Goal: Book appointment/travel/reservation

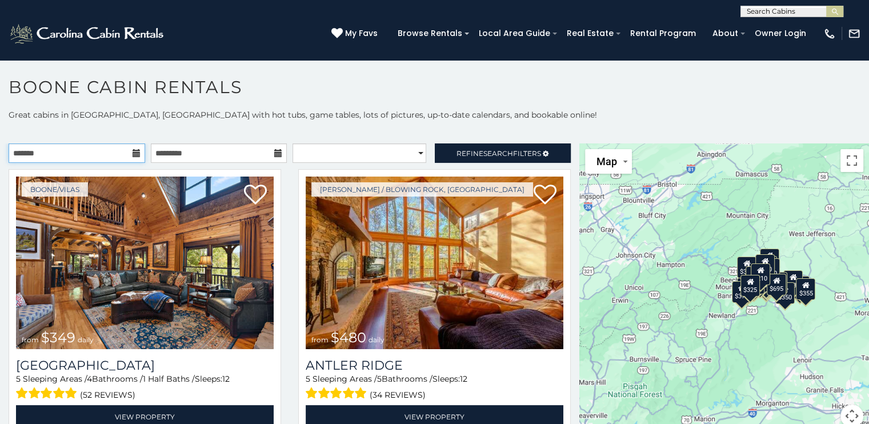
click at [89, 151] on input "text" at bounding box center [77, 152] width 137 height 19
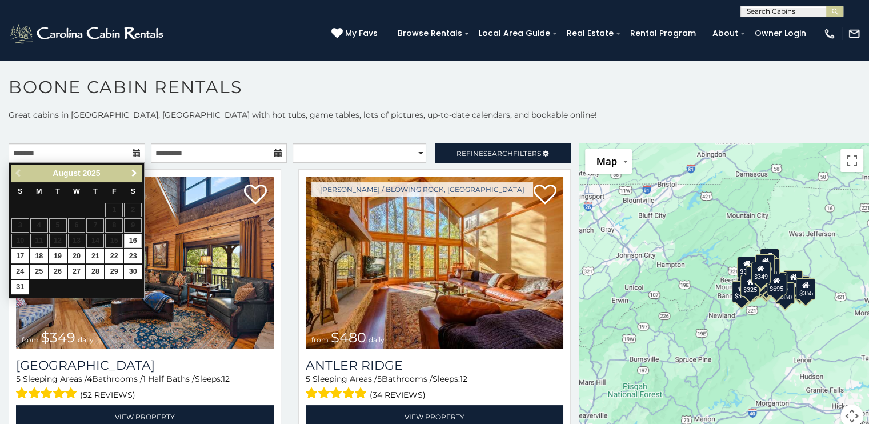
click at [137, 171] on span "Next" at bounding box center [134, 173] width 9 height 9
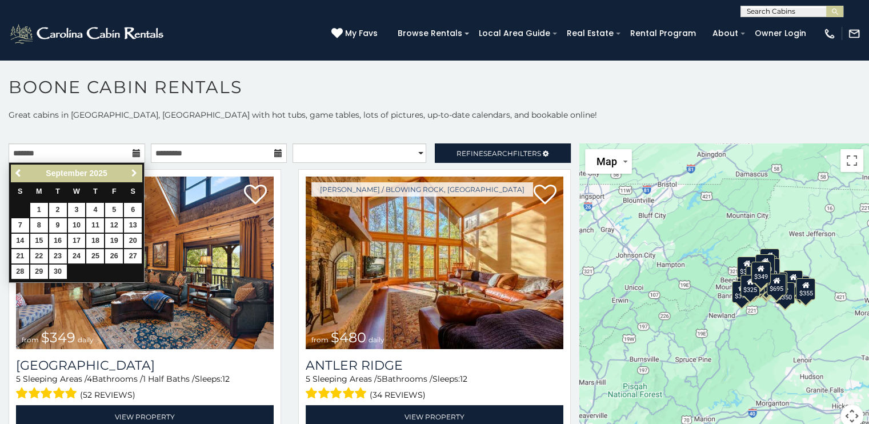
click at [137, 171] on span "Next" at bounding box center [134, 173] width 9 height 9
click at [73, 254] on link "22" at bounding box center [77, 256] width 18 height 14
type input "**********"
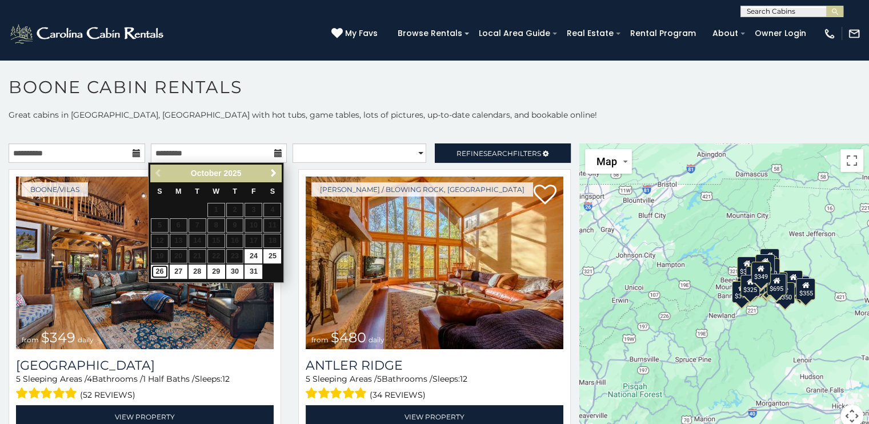
click at [158, 270] on link "26" at bounding box center [160, 271] width 18 height 14
type input "**********"
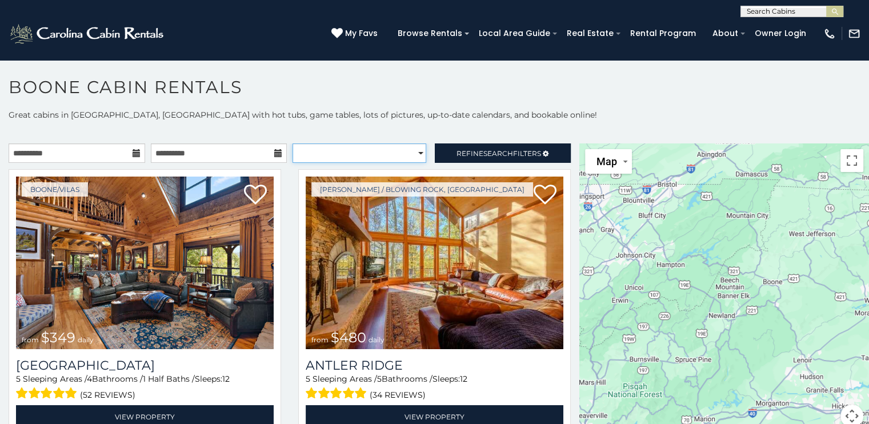
click at [402, 158] on select "**********" at bounding box center [359, 152] width 134 height 19
click at [400, 157] on select "**********" at bounding box center [359, 152] width 134 height 19
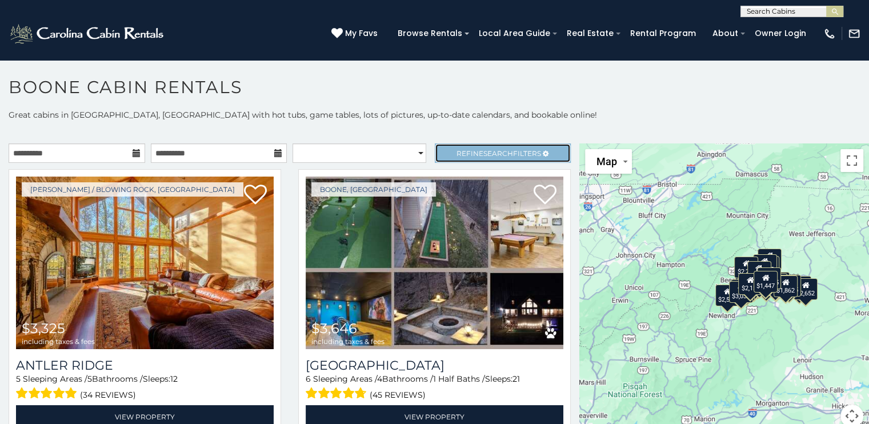
click at [446, 154] on link "Refine Search Filters" at bounding box center [503, 152] width 137 height 19
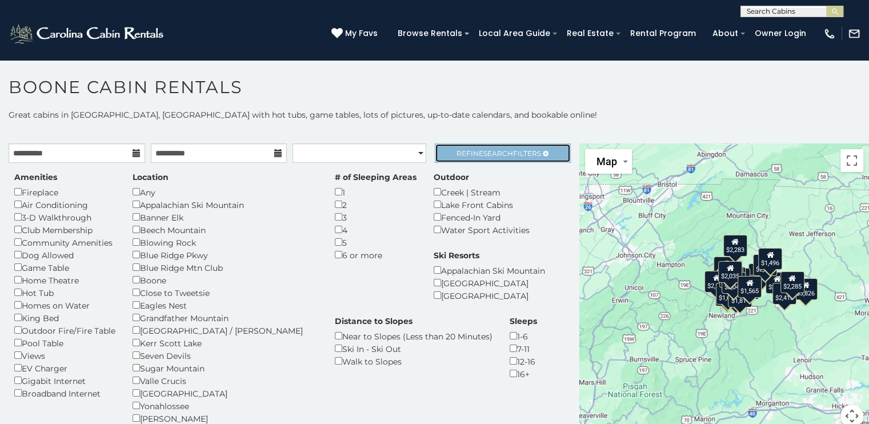
click at [501, 152] on span "Search" at bounding box center [498, 153] width 30 height 9
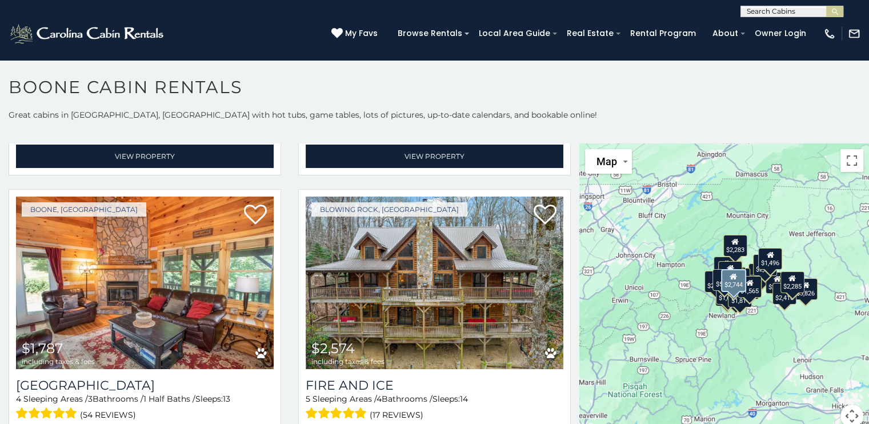
scroll to position [286, 0]
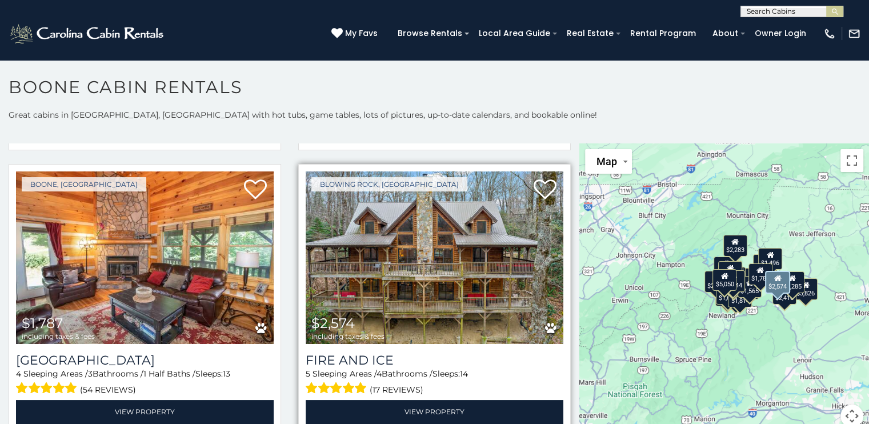
click at [432, 253] on img at bounding box center [435, 257] width 258 height 173
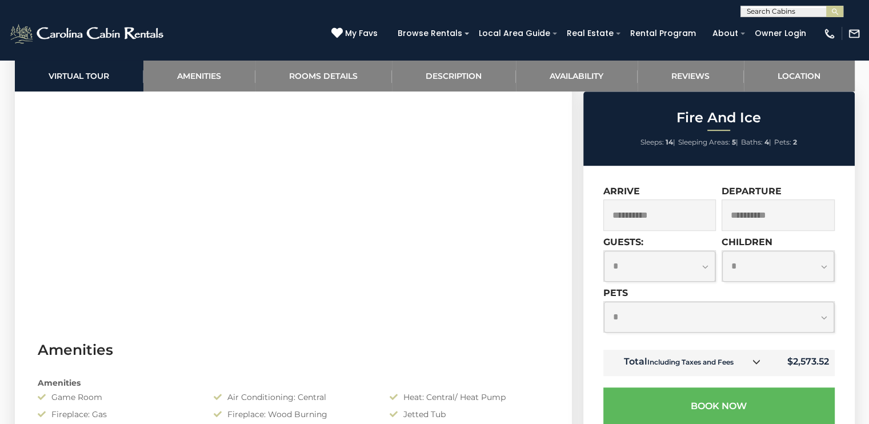
scroll to position [685, 0]
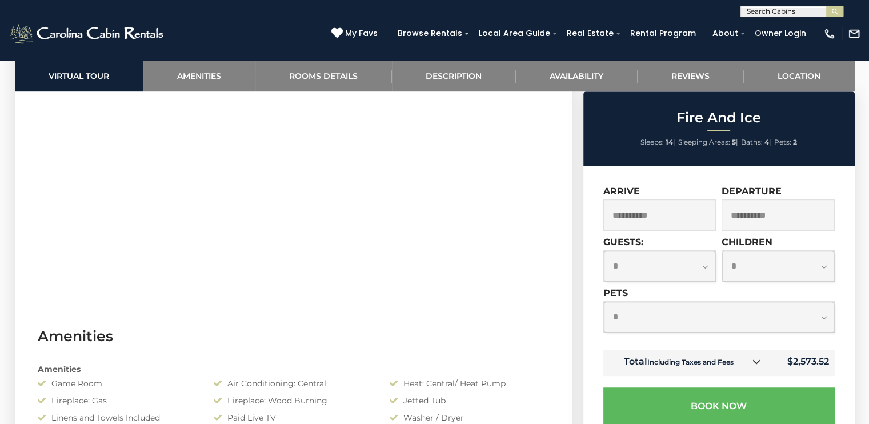
click at [757, 361] on icon at bounding box center [756, 362] width 8 height 8
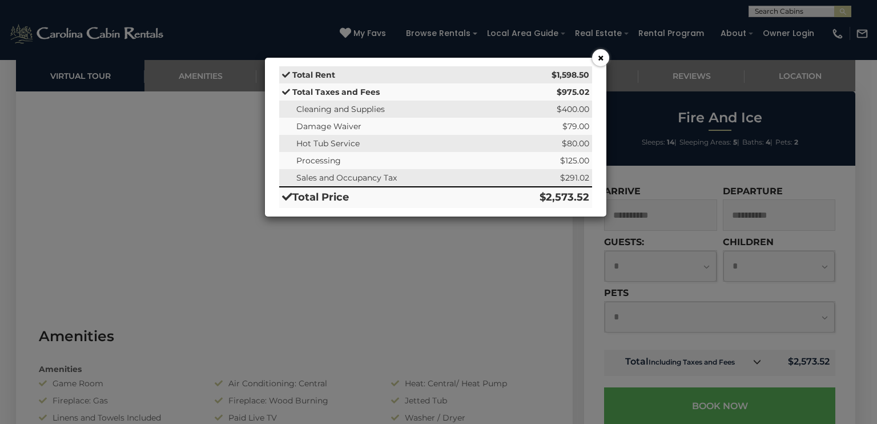
click at [604, 58] on button "×" at bounding box center [600, 57] width 17 height 17
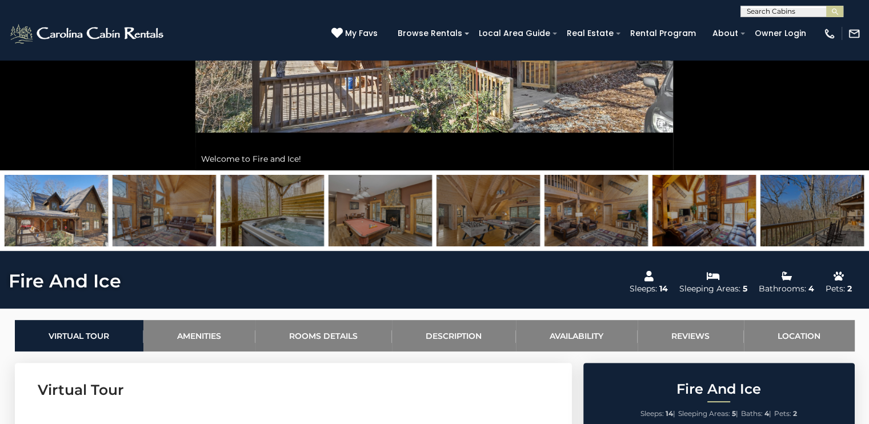
scroll to position [286, 0]
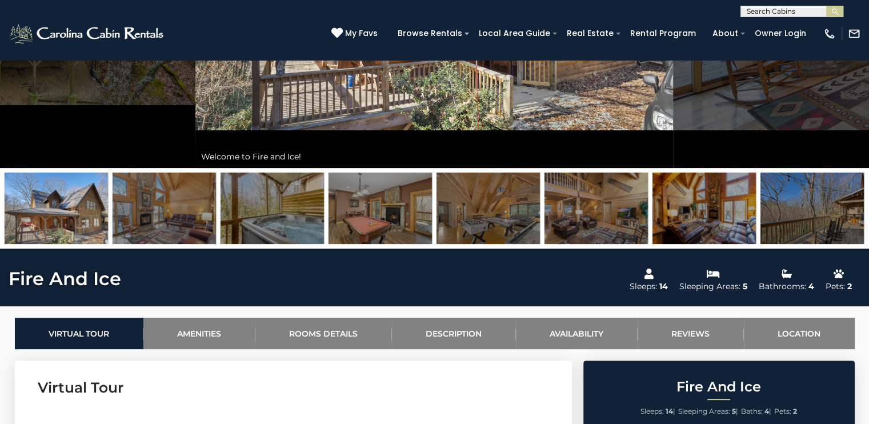
click at [70, 219] on img at bounding box center [56, 208] width 103 height 71
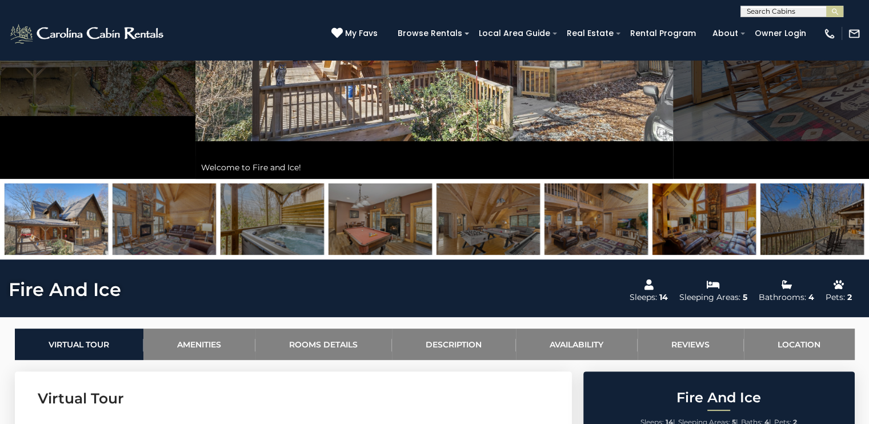
scroll to position [57, 0]
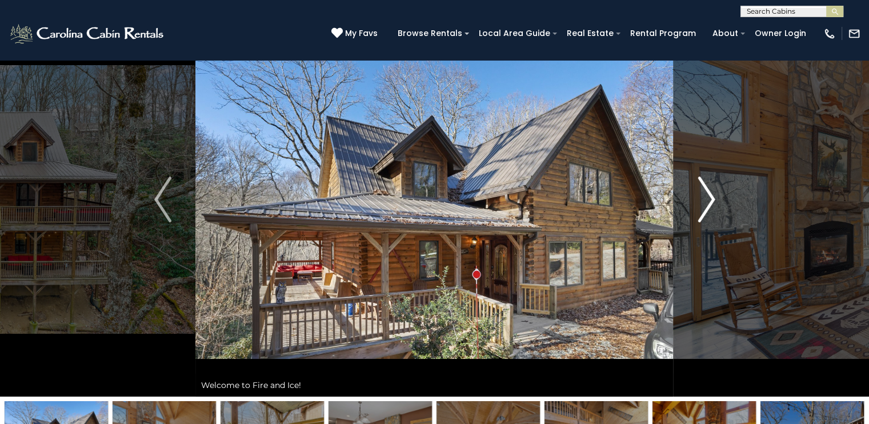
click at [704, 192] on img "Next" at bounding box center [705, 200] width 17 height 46
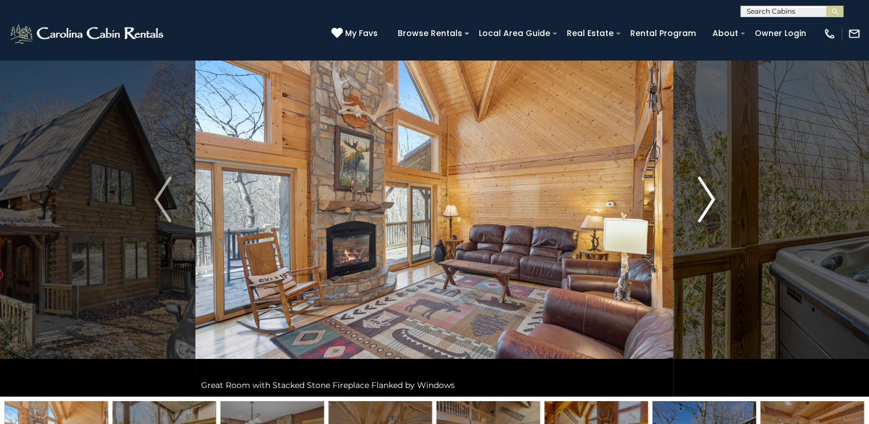
click at [704, 192] on img "Next" at bounding box center [705, 200] width 17 height 46
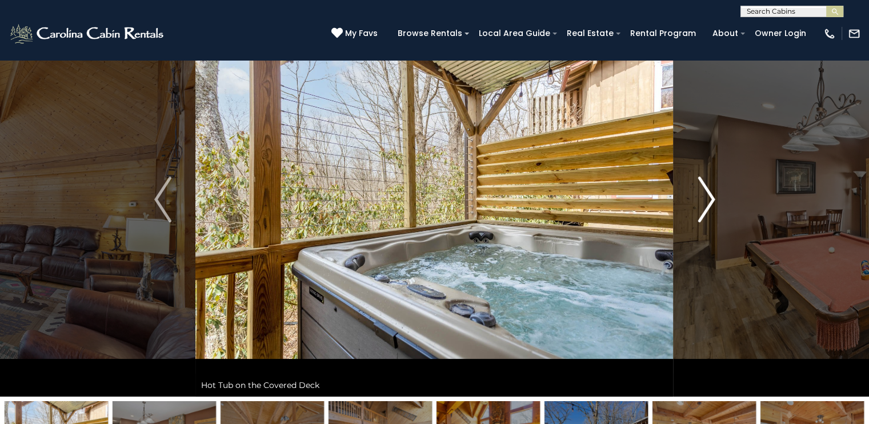
click at [704, 192] on img "Next" at bounding box center [705, 200] width 17 height 46
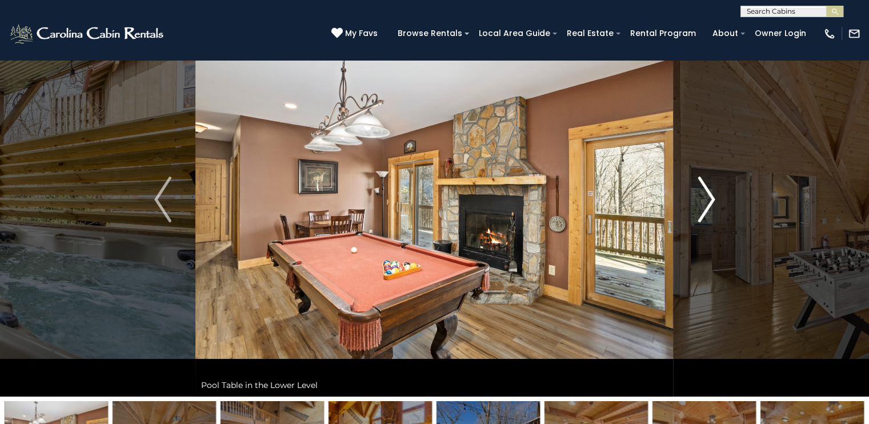
click at [704, 192] on img "Next" at bounding box center [705, 200] width 17 height 46
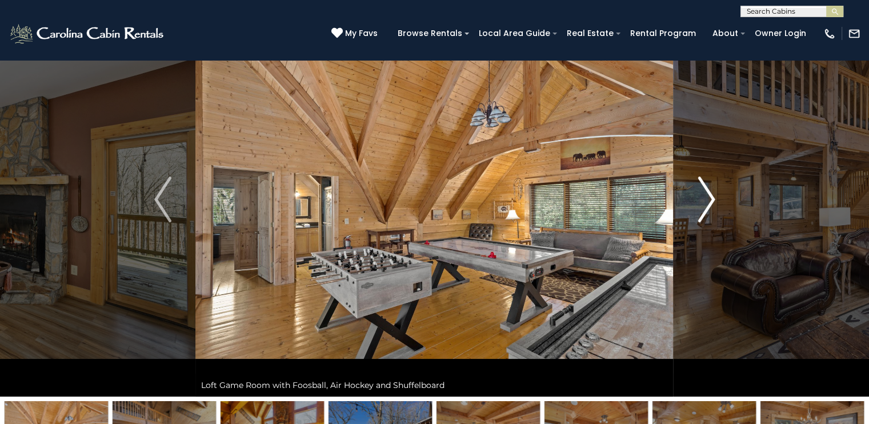
click at [704, 192] on img "Next" at bounding box center [705, 200] width 17 height 46
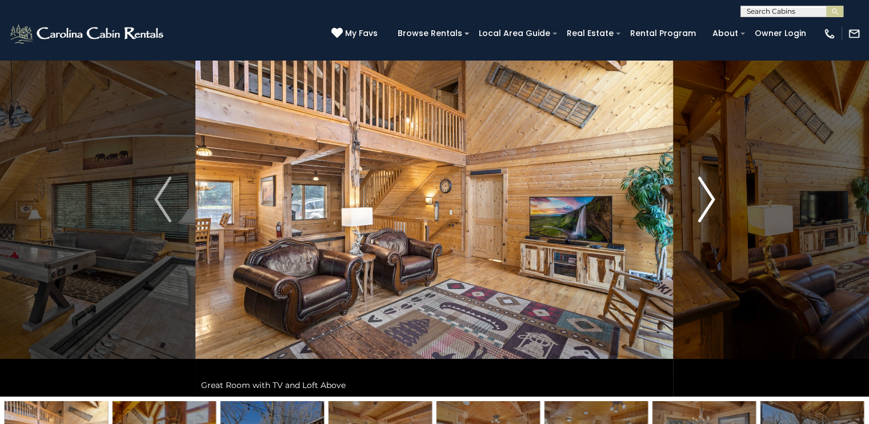
click at [704, 192] on img "Next" at bounding box center [705, 200] width 17 height 46
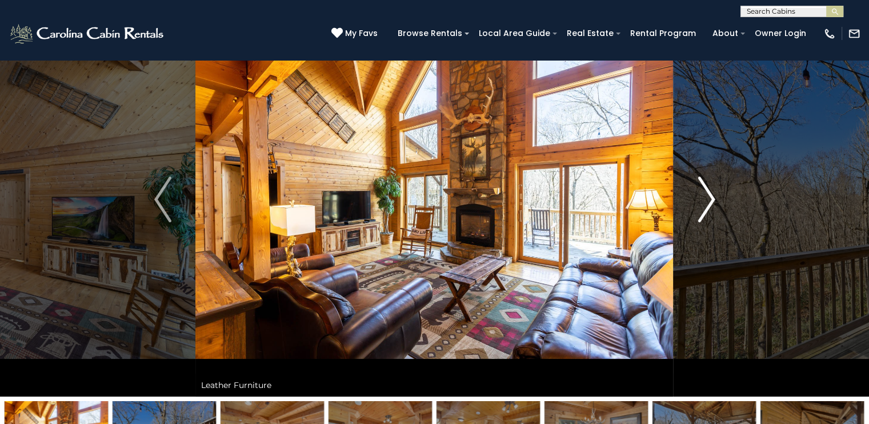
click at [704, 192] on img "Next" at bounding box center [705, 200] width 17 height 46
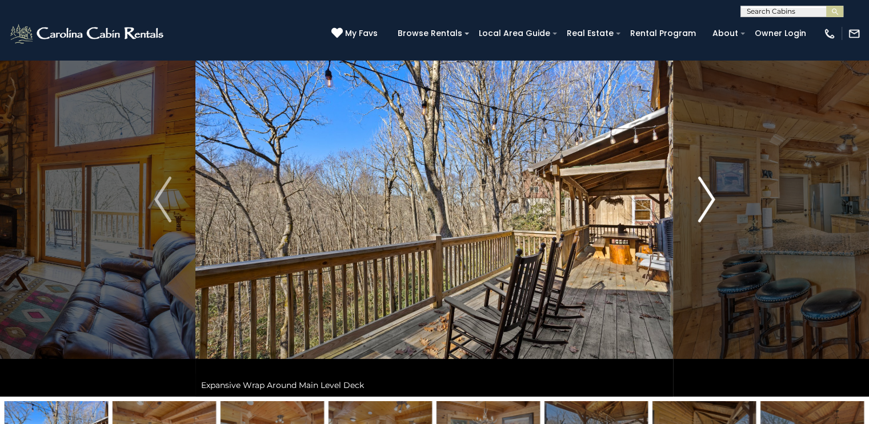
click at [704, 192] on img "Next" at bounding box center [705, 200] width 17 height 46
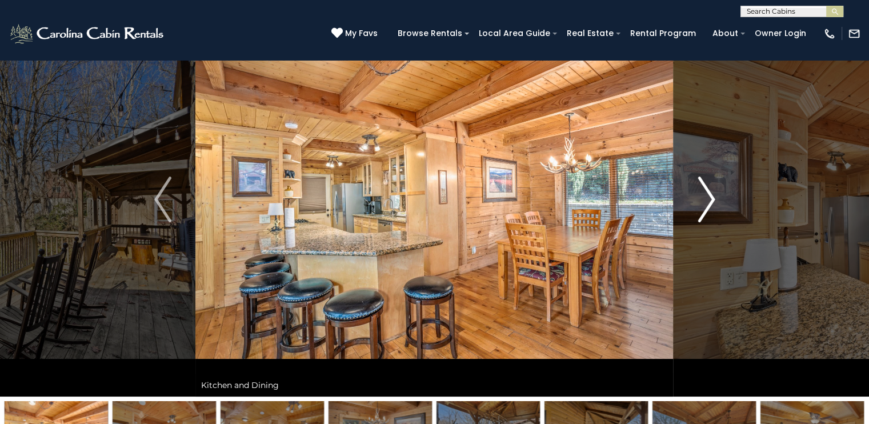
click at [704, 192] on img "Next" at bounding box center [705, 200] width 17 height 46
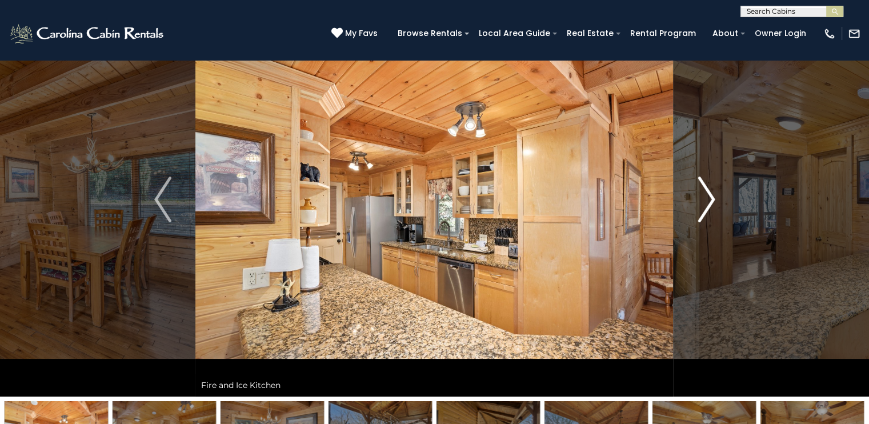
click at [704, 192] on img "Next" at bounding box center [705, 200] width 17 height 46
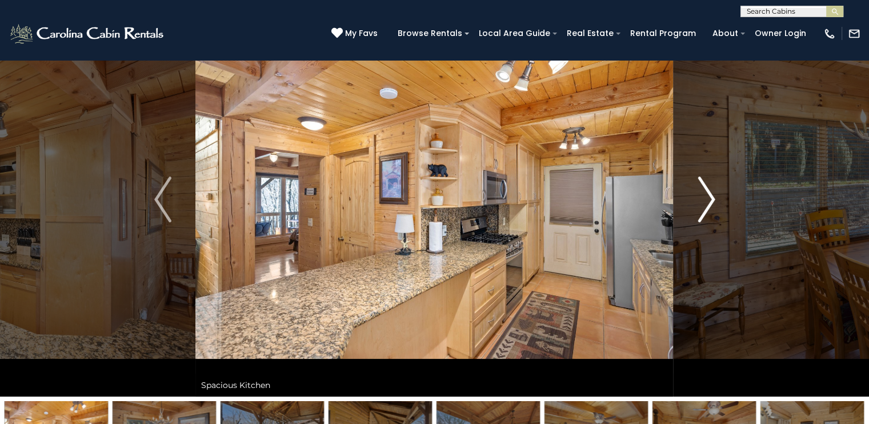
click at [704, 192] on img "Next" at bounding box center [705, 200] width 17 height 46
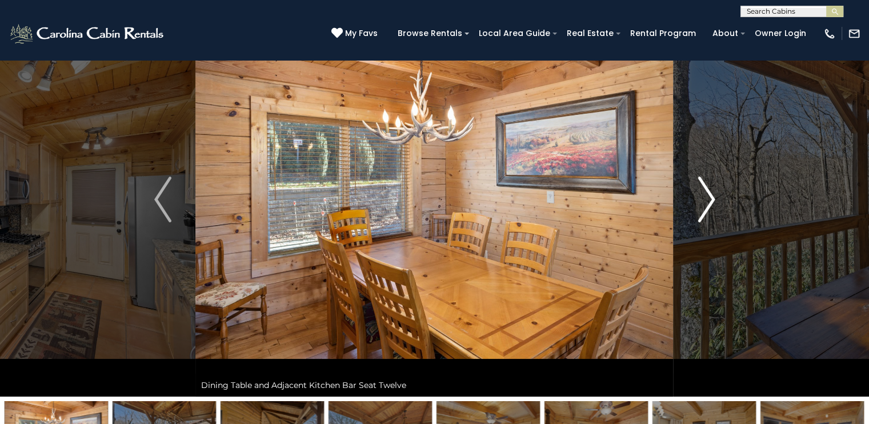
click at [704, 192] on img "Next" at bounding box center [705, 200] width 17 height 46
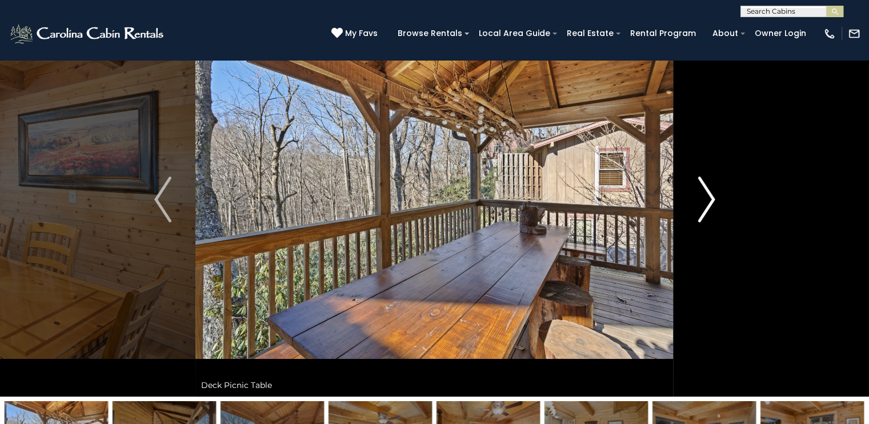
click at [704, 192] on img "Next" at bounding box center [705, 200] width 17 height 46
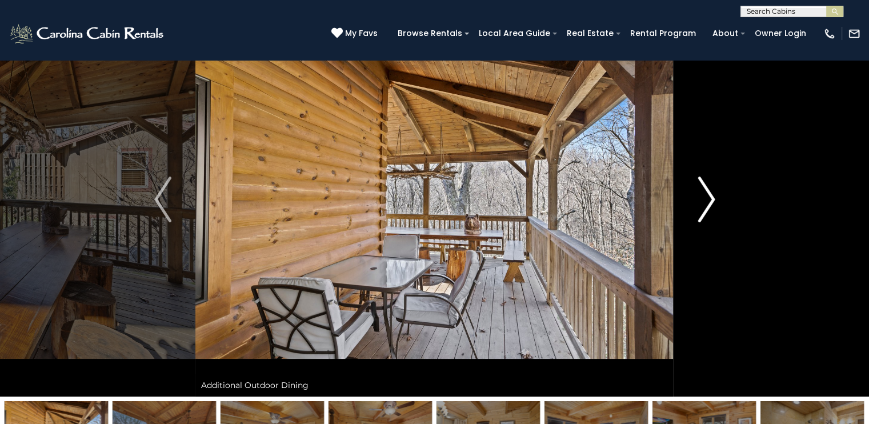
click at [704, 192] on img "Next" at bounding box center [705, 200] width 17 height 46
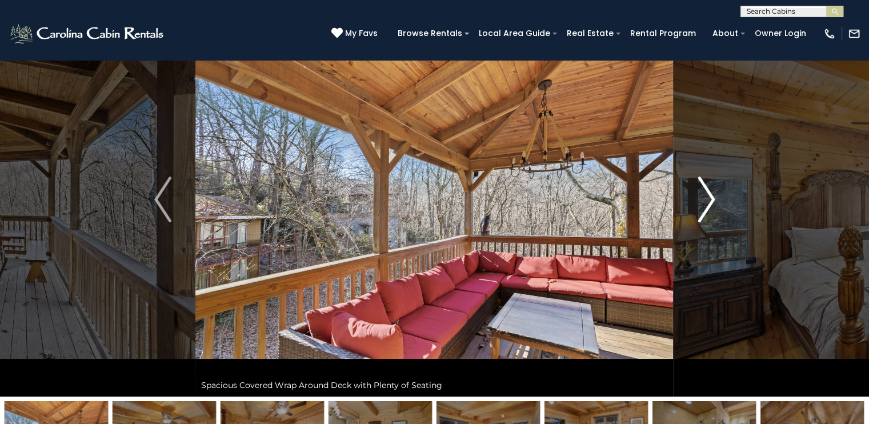
click at [704, 192] on img "Next" at bounding box center [705, 200] width 17 height 46
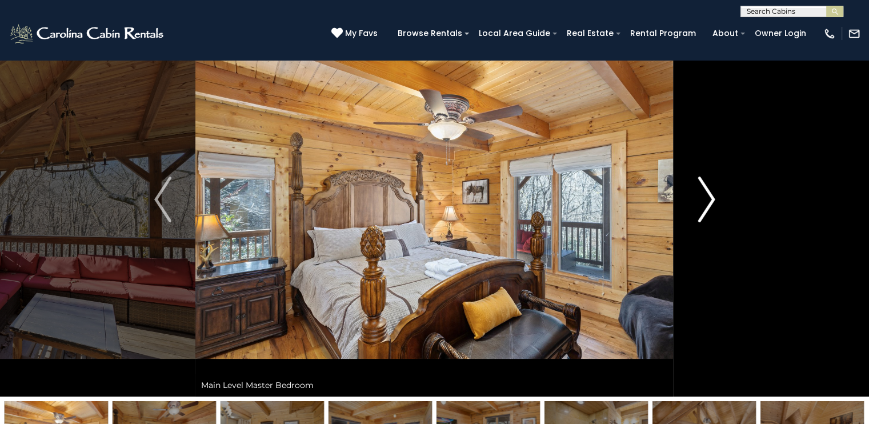
click at [704, 192] on img "Next" at bounding box center [705, 200] width 17 height 46
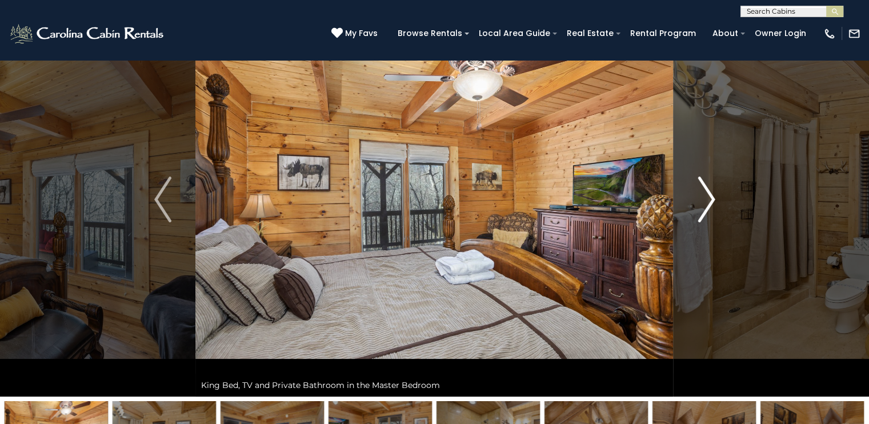
click at [704, 192] on img "Next" at bounding box center [705, 200] width 17 height 46
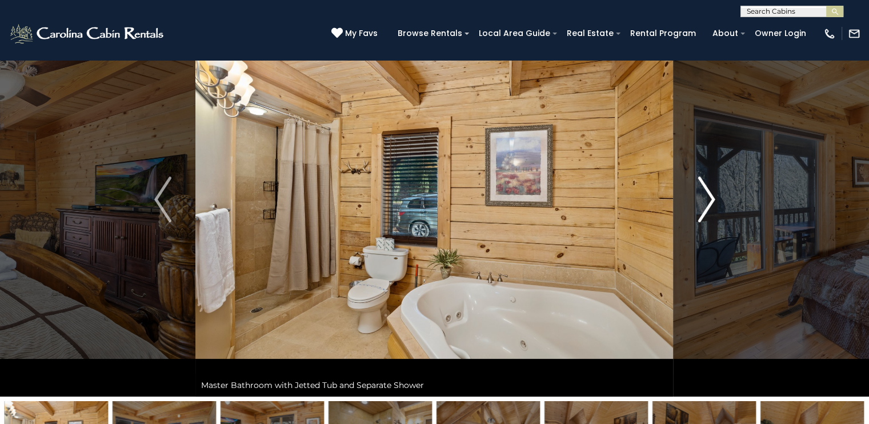
click at [704, 192] on img "Next" at bounding box center [705, 200] width 17 height 46
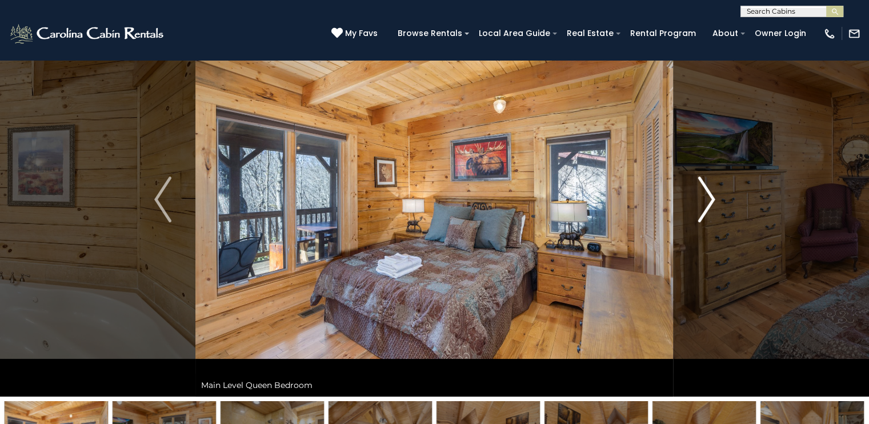
click at [704, 192] on img "Next" at bounding box center [705, 200] width 17 height 46
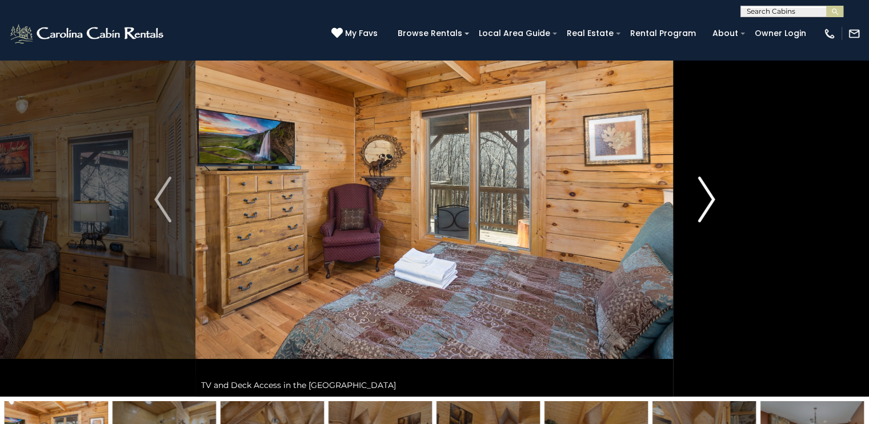
click at [704, 192] on img "Next" at bounding box center [705, 200] width 17 height 46
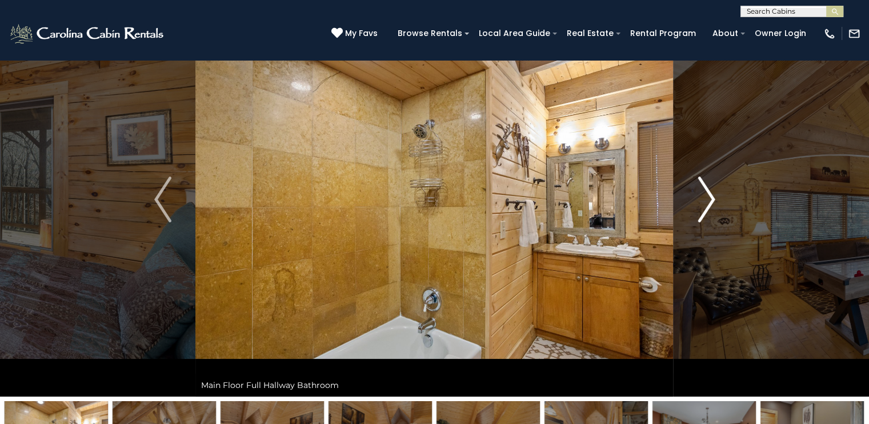
click at [704, 192] on img "Next" at bounding box center [705, 200] width 17 height 46
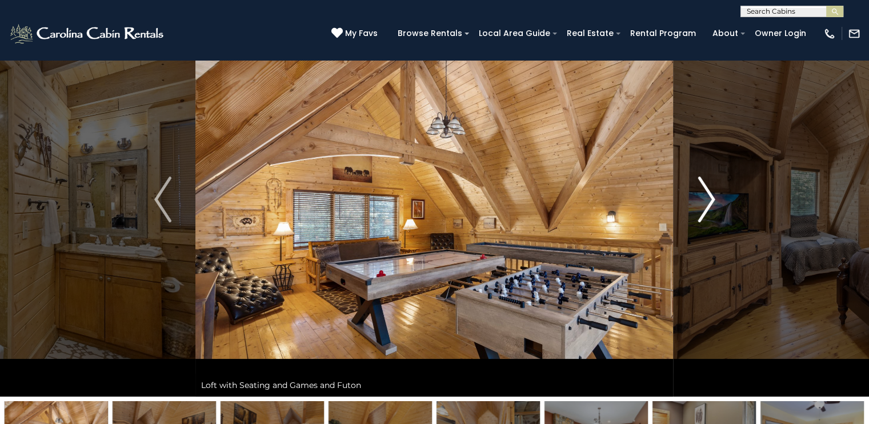
click at [704, 192] on img "Next" at bounding box center [705, 200] width 17 height 46
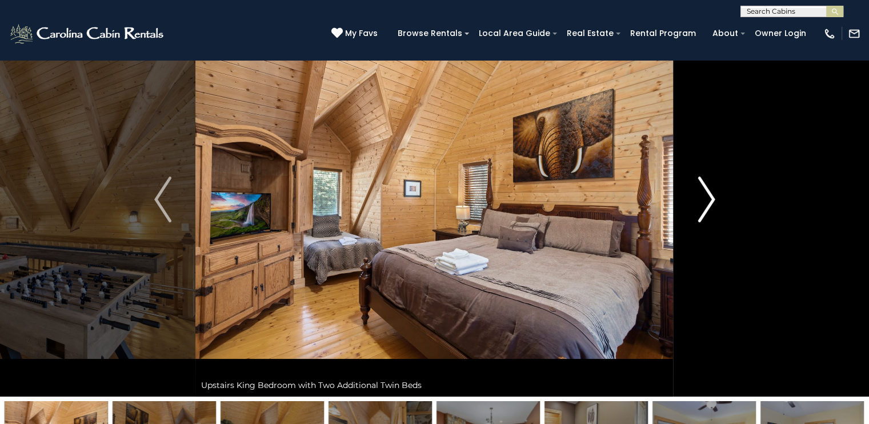
click at [704, 192] on img "Next" at bounding box center [705, 200] width 17 height 46
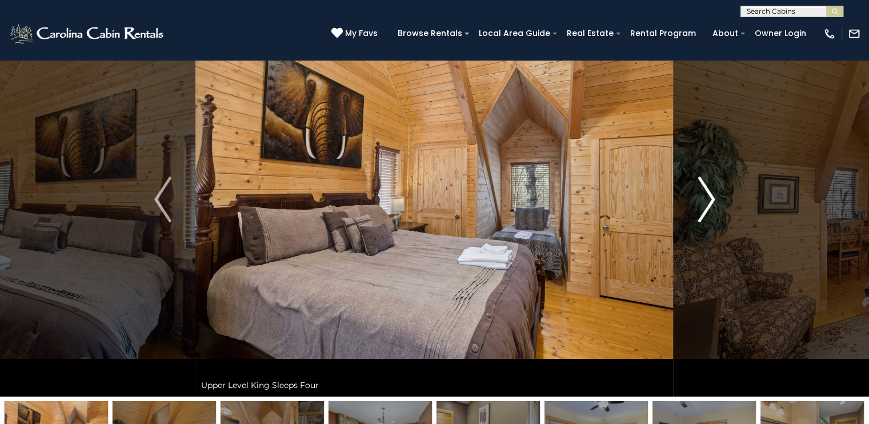
click at [704, 192] on img "Next" at bounding box center [705, 200] width 17 height 46
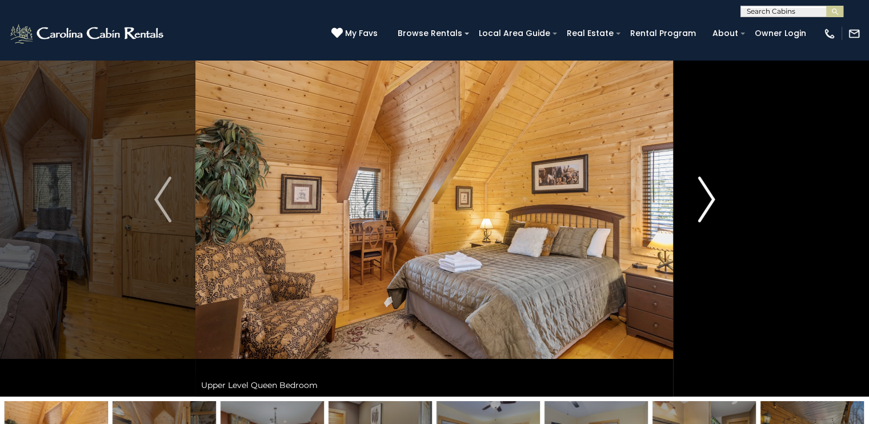
click at [704, 192] on img "Next" at bounding box center [705, 200] width 17 height 46
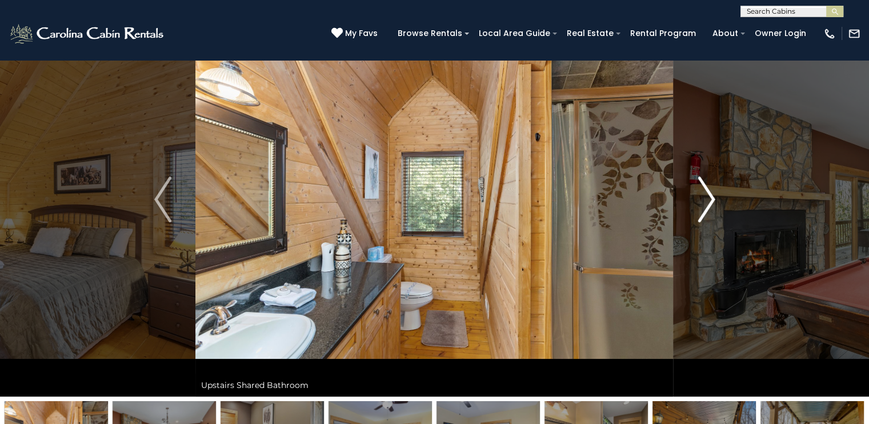
click at [704, 192] on img "Next" at bounding box center [705, 200] width 17 height 46
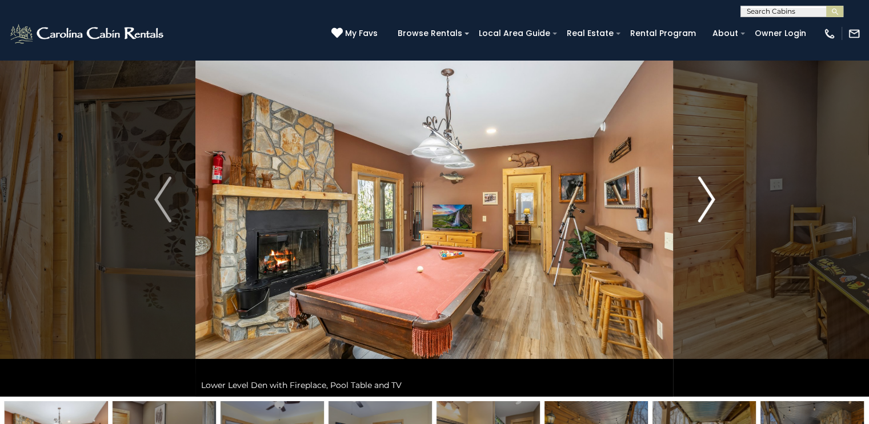
click at [704, 192] on img "Next" at bounding box center [705, 200] width 17 height 46
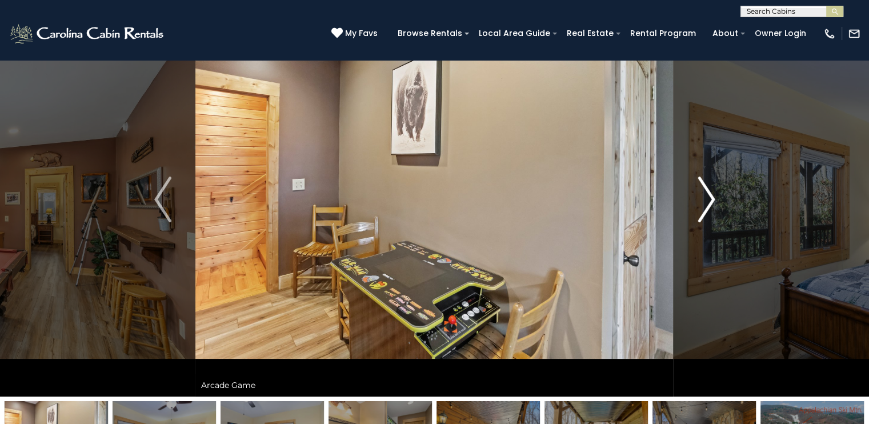
click at [704, 192] on img "Next" at bounding box center [705, 200] width 17 height 46
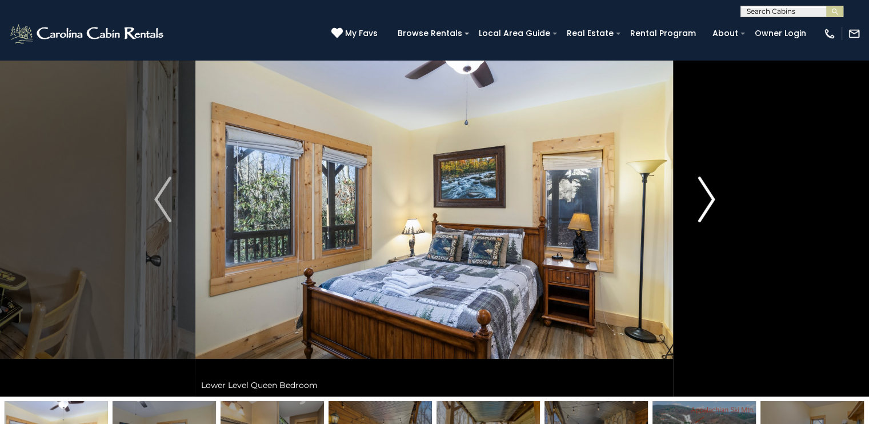
click at [704, 192] on img "Next" at bounding box center [705, 200] width 17 height 46
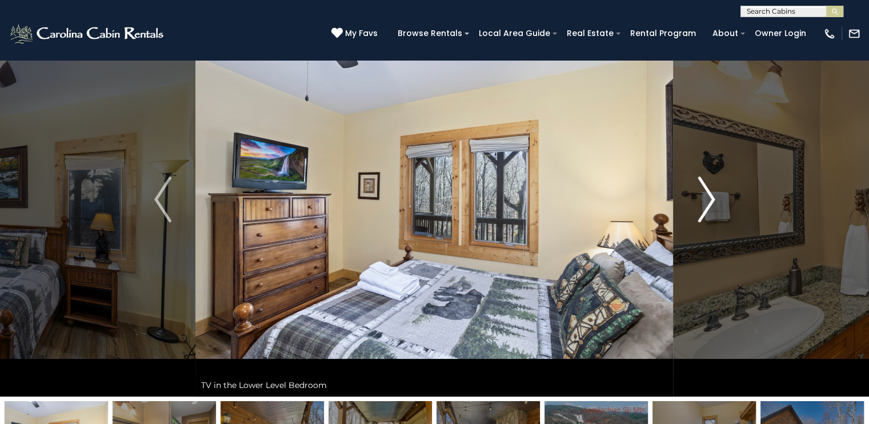
click at [704, 192] on img "Next" at bounding box center [705, 200] width 17 height 46
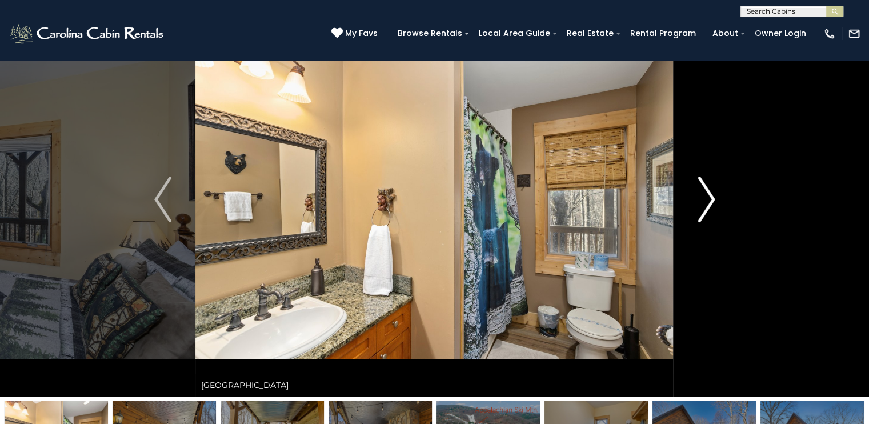
click at [704, 192] on img "Next" at bounding box center [705, 200] width 17 height 46
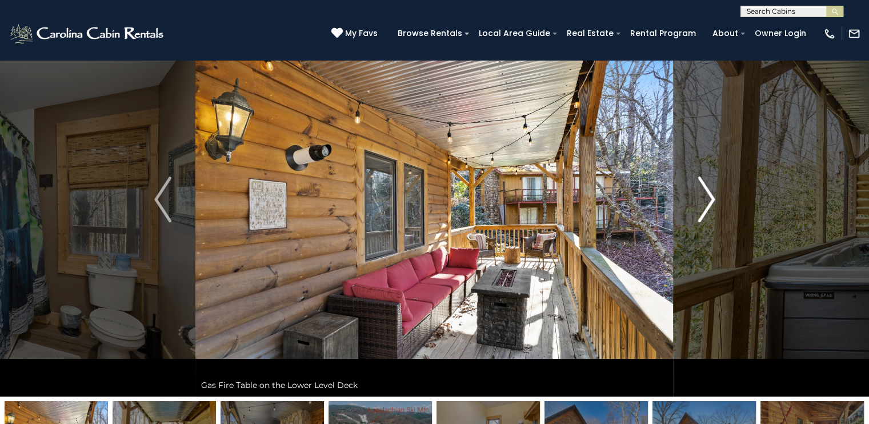
click at [704, 192] on img "Next" at bounding box center [705, 200] width 17 height 46
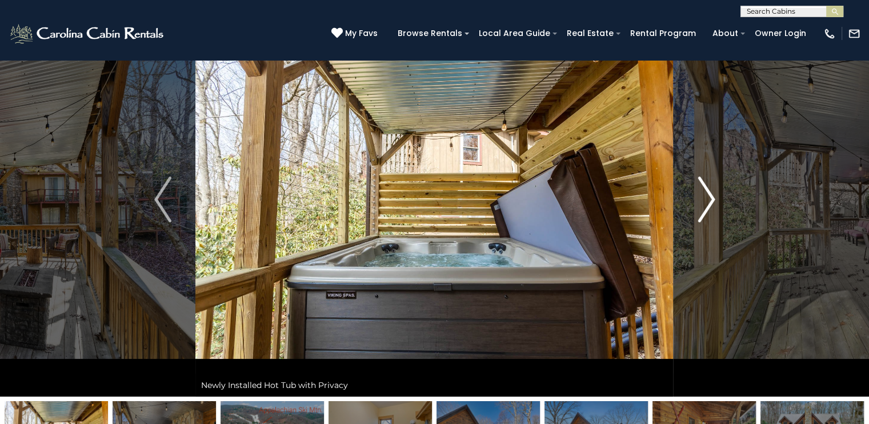
click at [704, 192] on img "Next" at bounding box center [705, 200] width 17 height 46
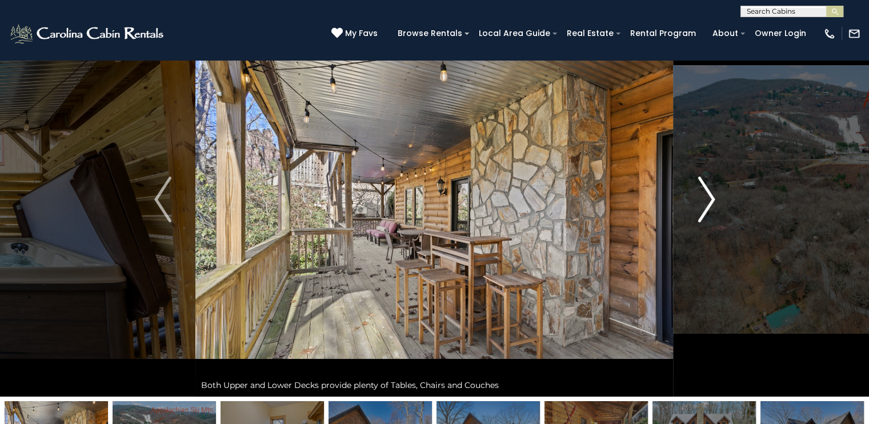
click at [704, 192] on img "Next" at bounding box center [705, 200] width 17 height 46
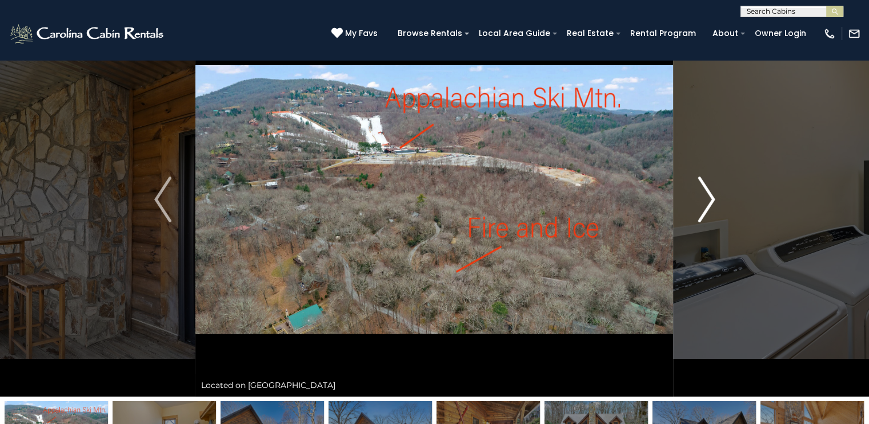
click at [704, 192] on img "Next" at bounding box center [705, 200] width 17 height 46
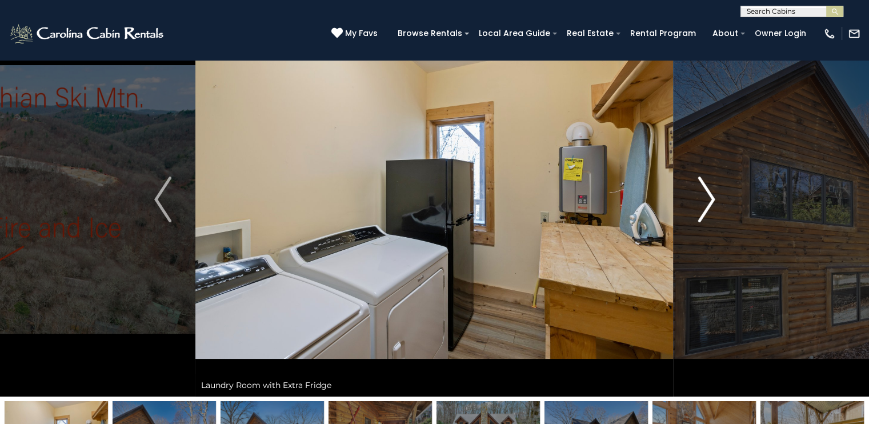
click at [702, 193] on img "Next" at bounding box center [705, 200] width 17 height 46
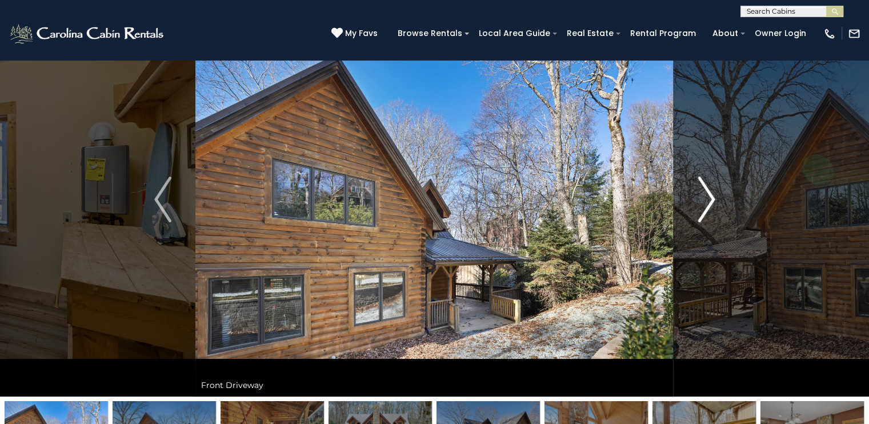
click at [703, 192] on img "Next" at bounding box center [705, 200] width 17 height 46
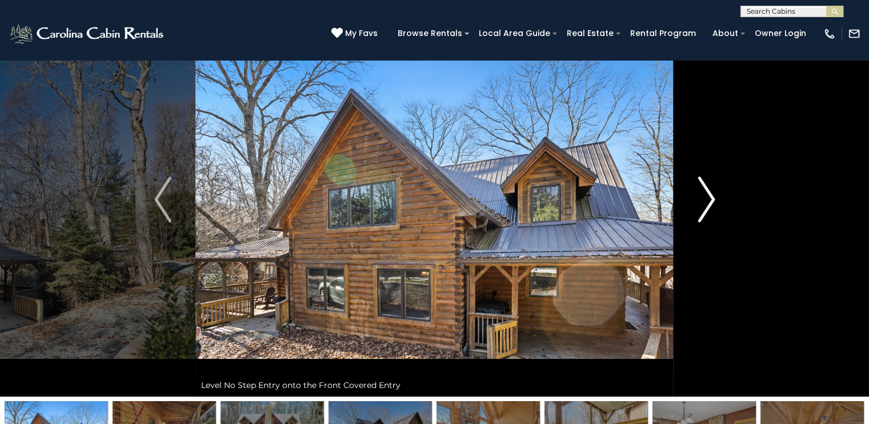
click at [703, 192] on img "Next" at bounding box center [705, 200] width 17 height 46
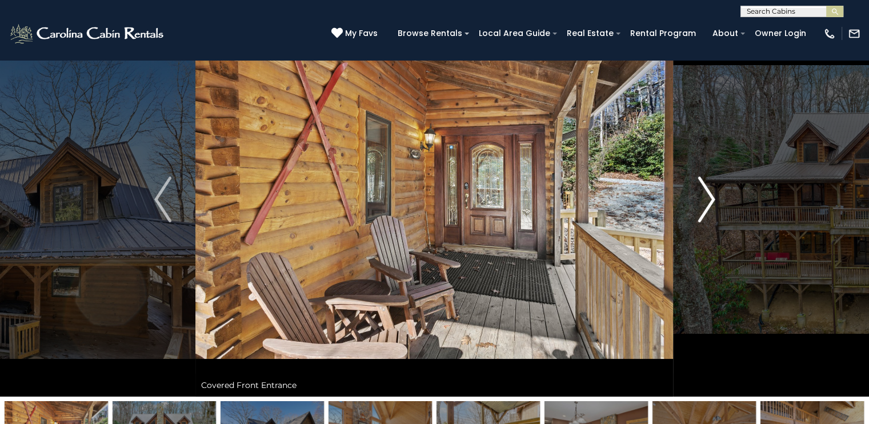
click at [703, 192] on img "Next" at bounding box center [705, 200] width 17 height 46
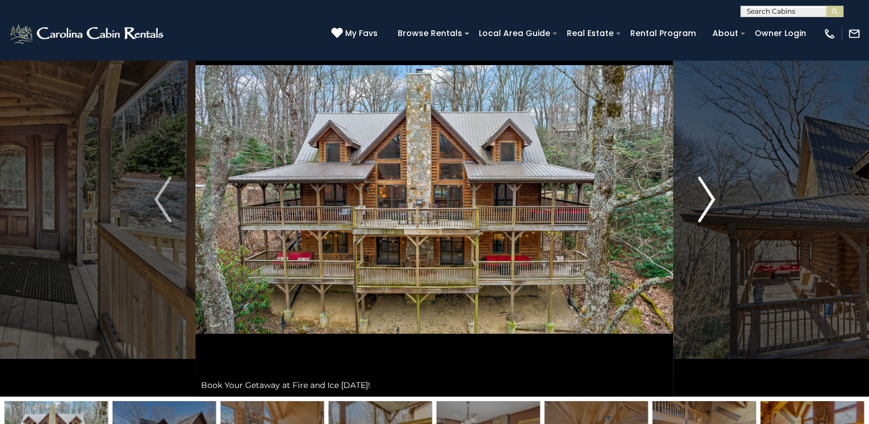
click at [703, 192] on img "Next" at bounding box center [705, 200] width 17 height 46
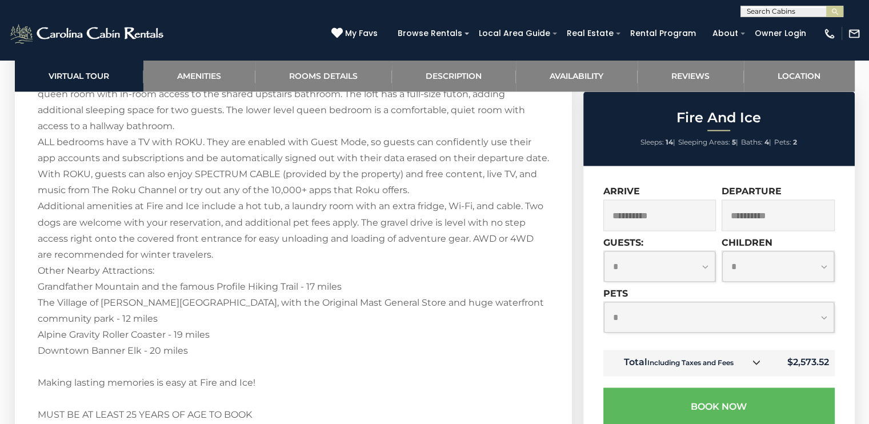
scroll to position [1999, 0]
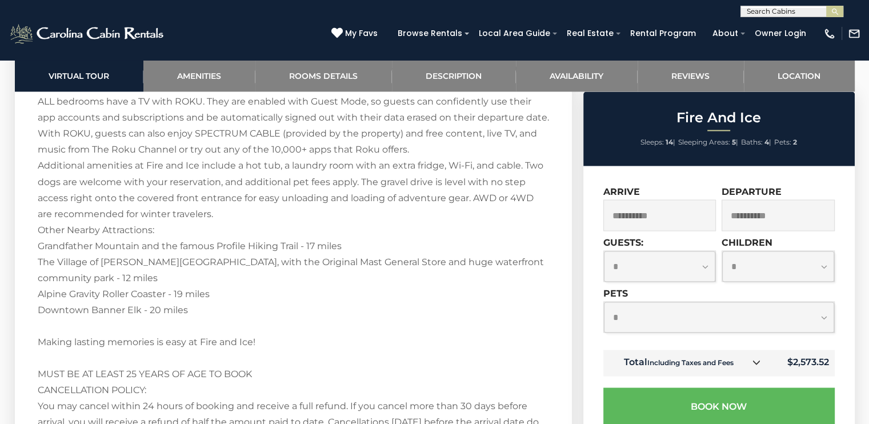
click at [695, 320] on select "**********" at bounding box center [719, 317] width 230 height 30
click at [690, 319] on select "**********" at bounding box center [719, 317] width 230 height 30
select select "*"
click at [604, 303] on select "**********" at bounding box center [719, 317] width 230 height 30
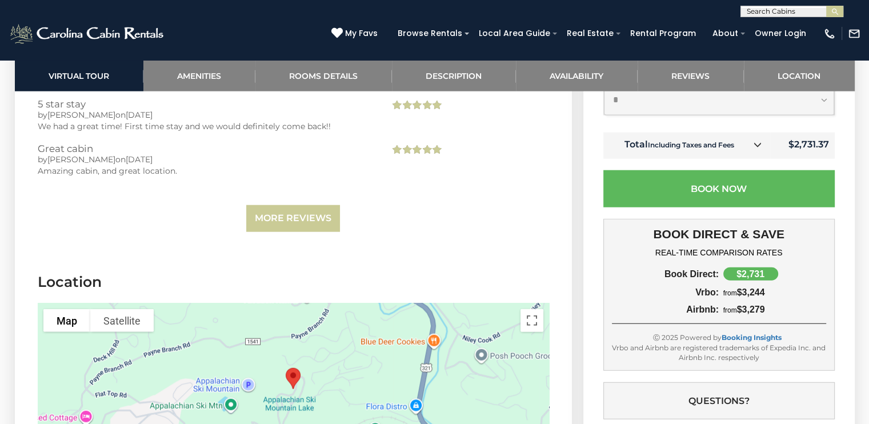
scroll to position [2778, 0]
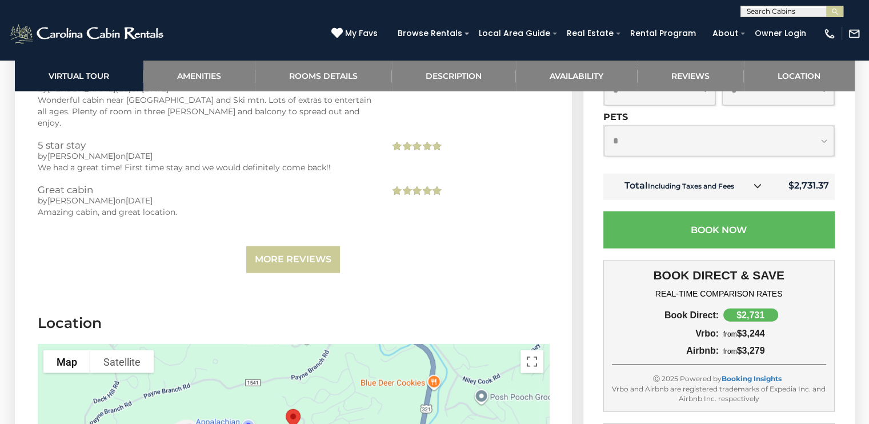
click at [761, 182] on icon at bounding box center [757, 186] width 8 height 8
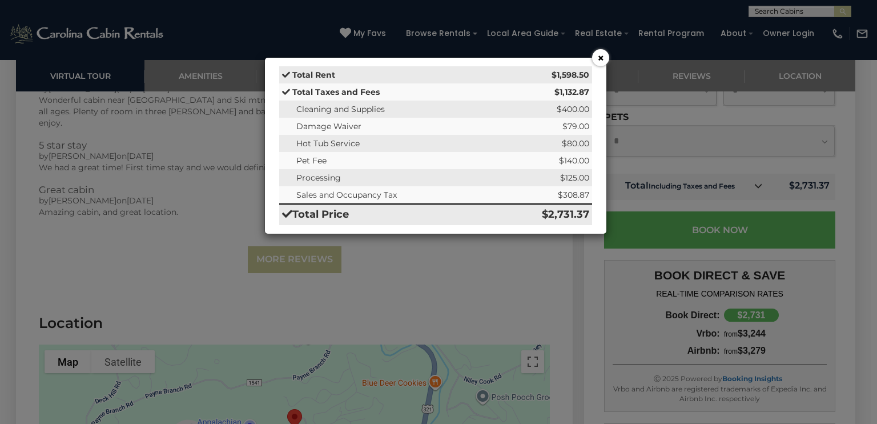
click at [604, 59] on button "×" at bounding box center [600, 57] width 17 height 17
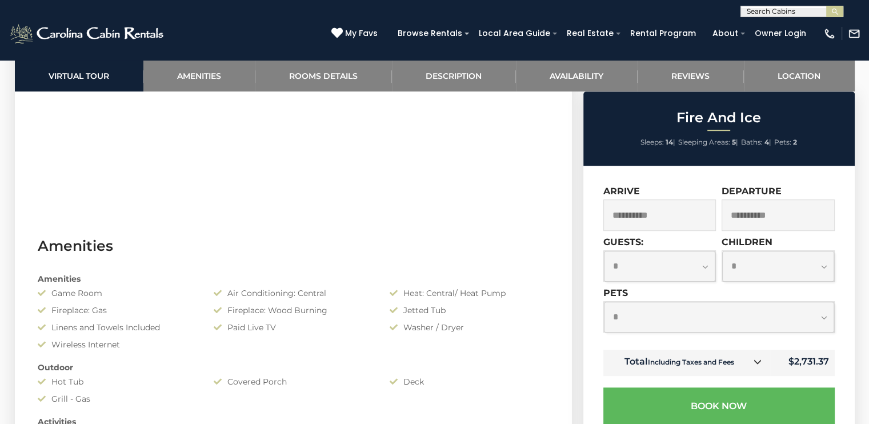
scroll to position [779, 0]
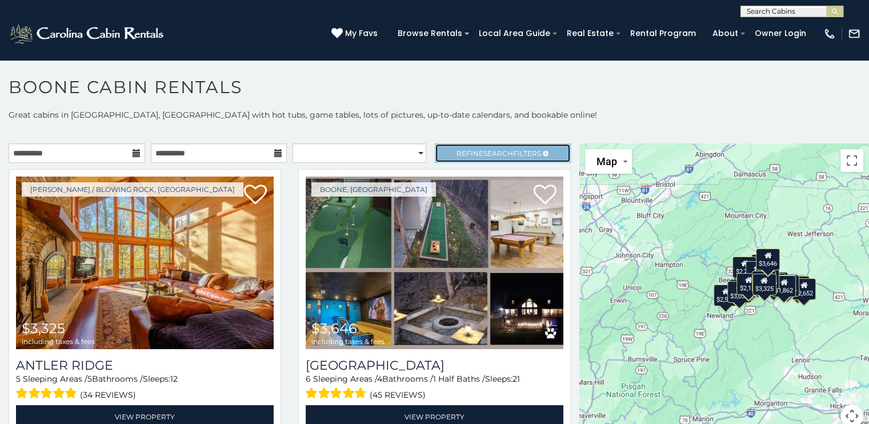
click at [460, 155] on span "Refine Search Filters" at bounding box center [498, 153] width 85 height 9
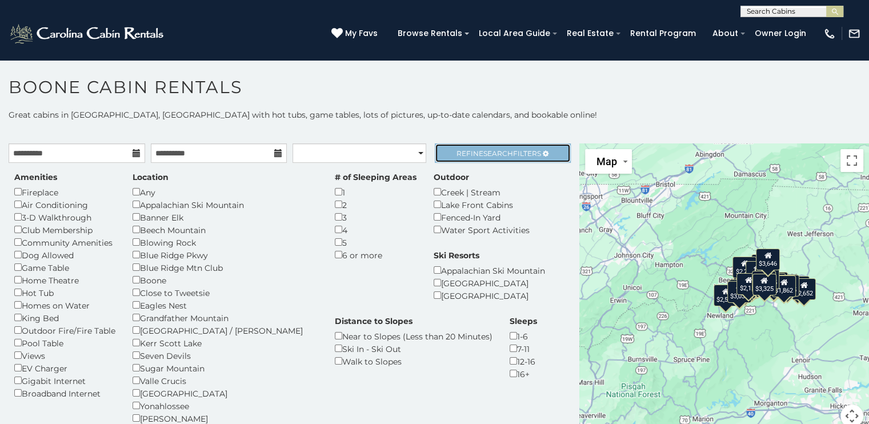
click at [466, 147] on link "Refine Search Filters" at bounding box center [503, 152] width 137 height 19
